Goal: Navigation & Orientation: Find specific page/section

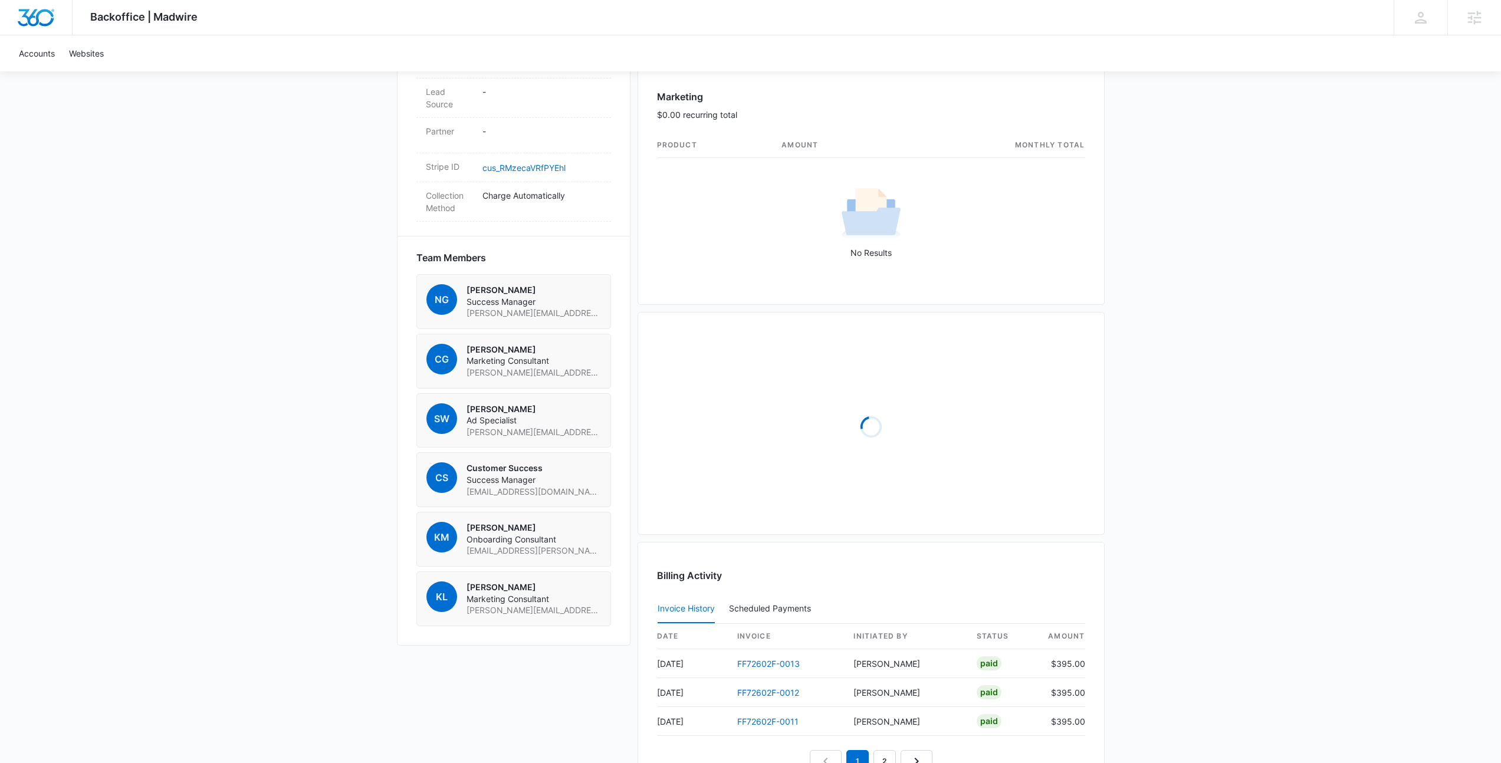
scroll to position [852, 0]
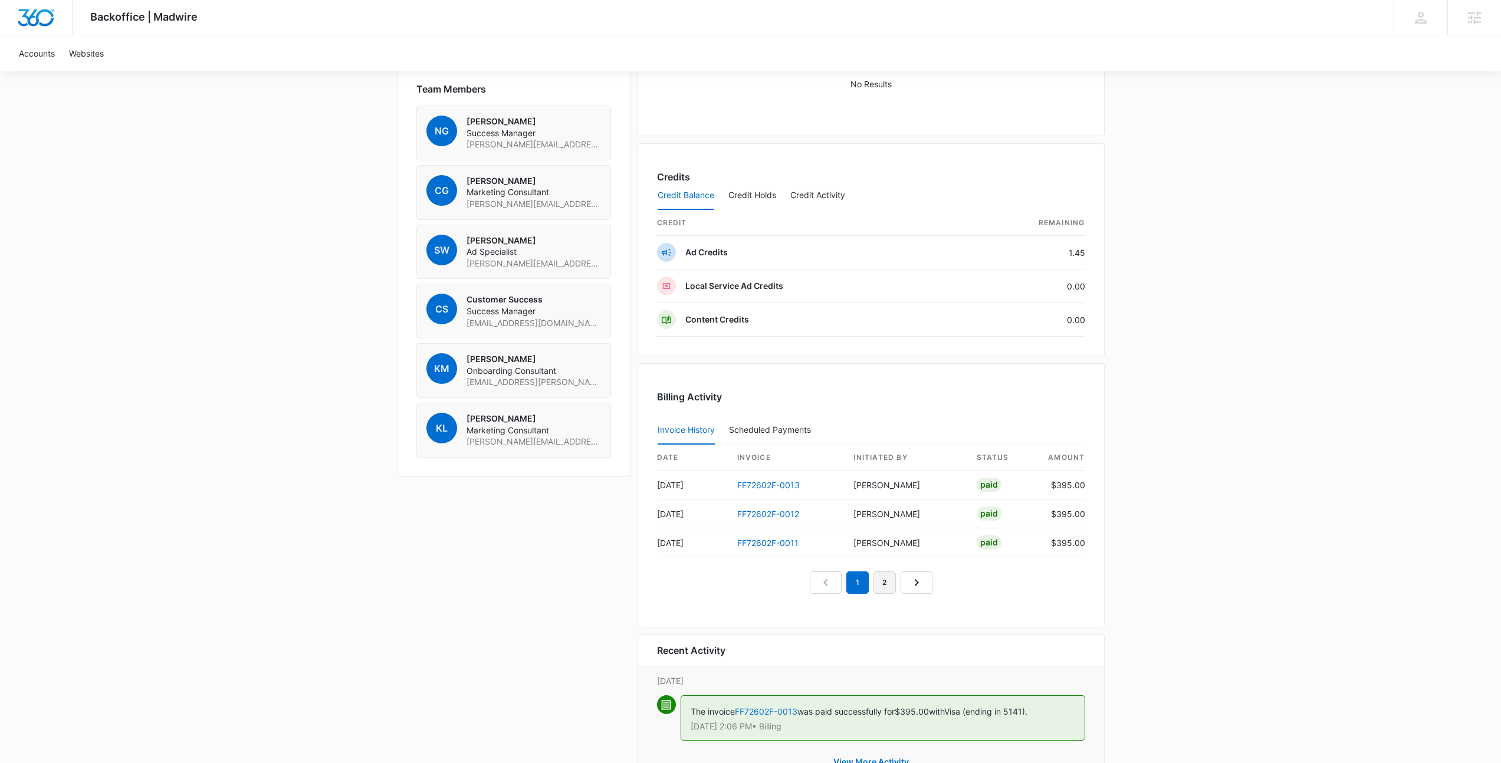
click at [887, 585] on link "2" at bounding box center [885, 583] width 22 height 22
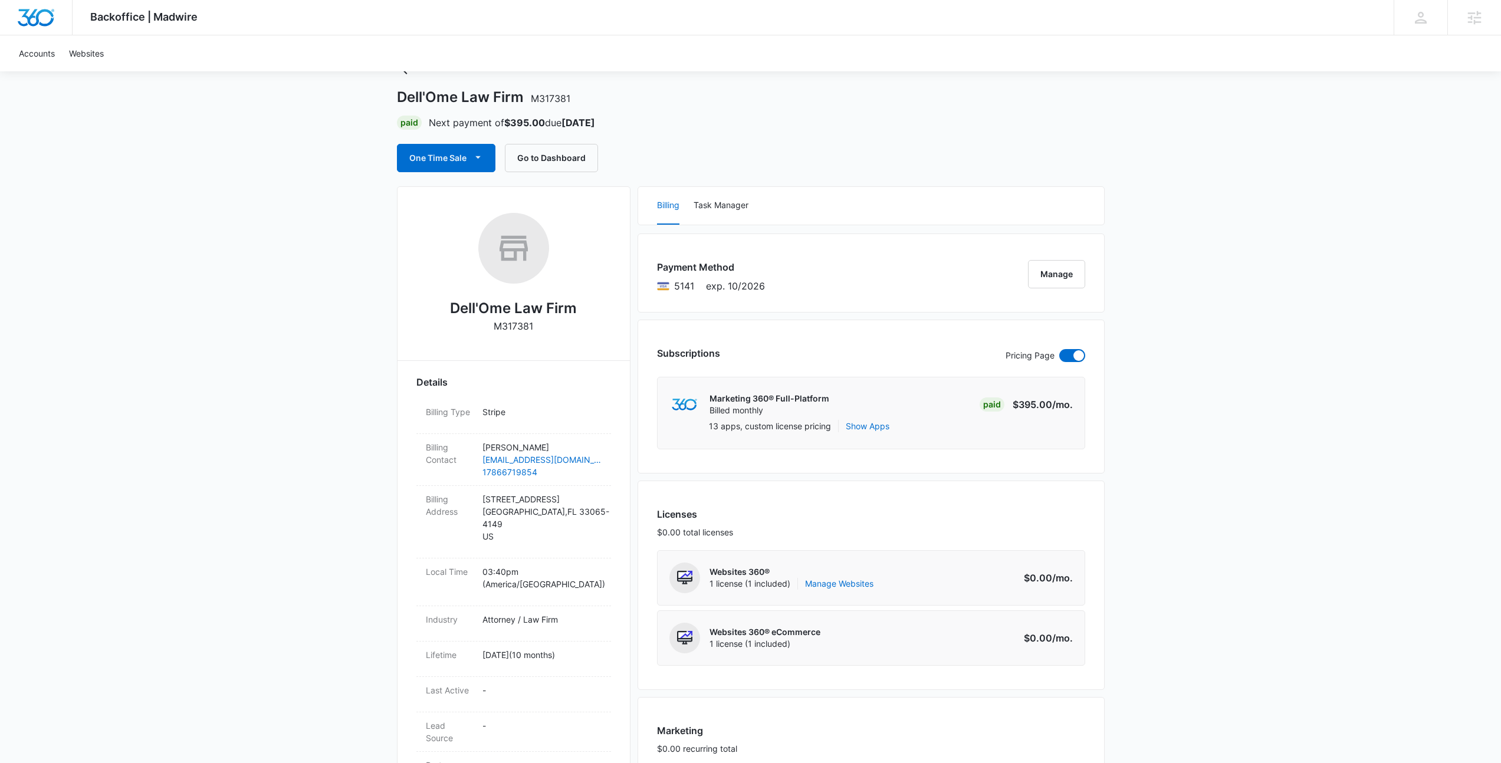
scroll to position [0, 0]
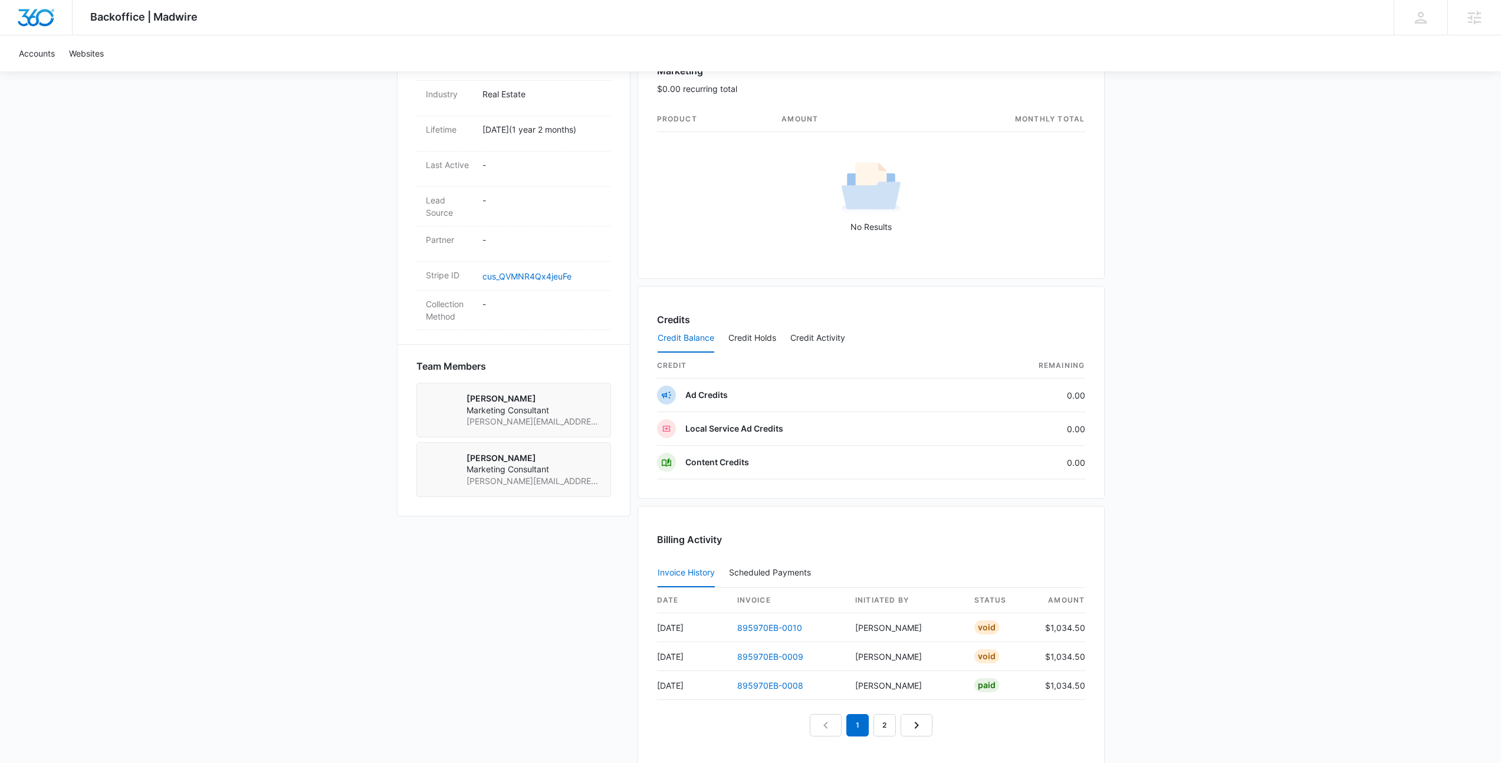
scroll to position [744, 0]
